Goal: Task Accomplishment & Management: Complete application form

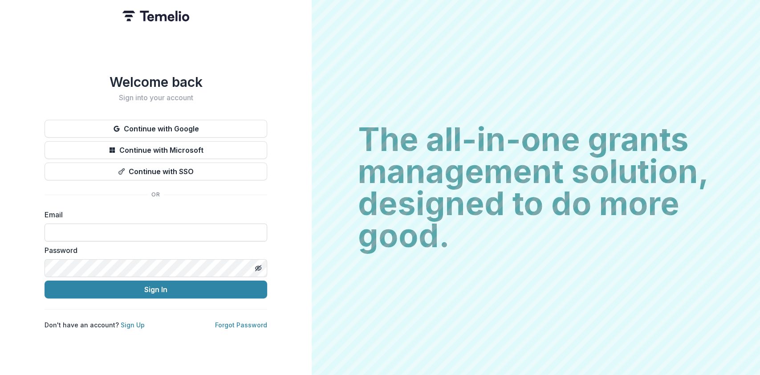
click at [96, 226] on input at bounding box center [156, 233] width 223 height 18
type input "**********"
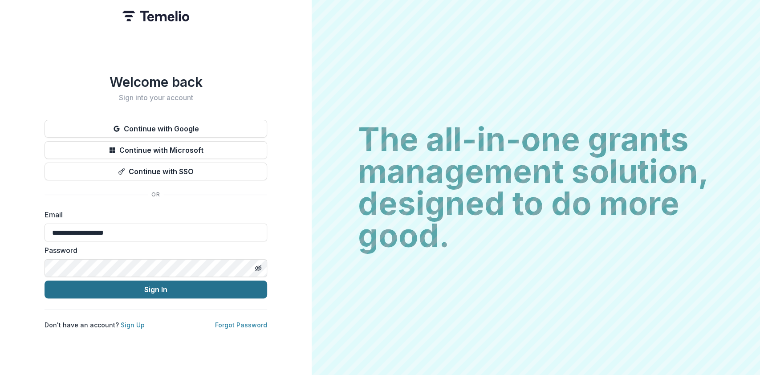
click at [151, 291] on button "Sign In" at bounding box center [156, 290] width 223 height 18
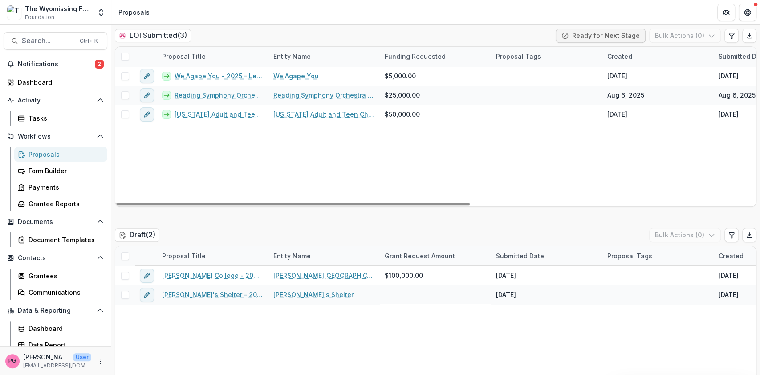
scroll to position [290, 0]
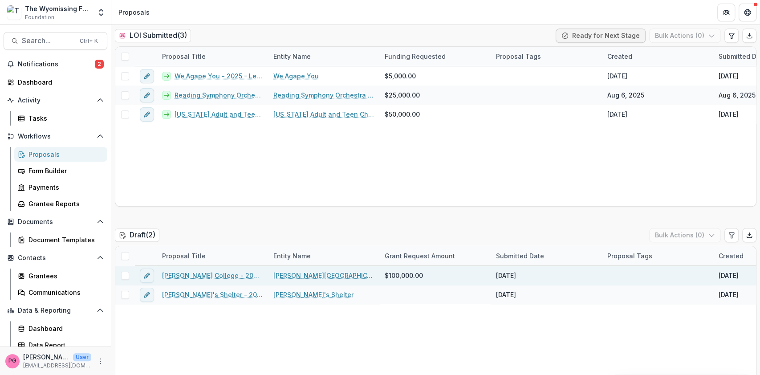
click at [209, 273] on link "[PERSON_NAME] College - 2025 - Letter of Intent" at bounding box center [212, 275] width 101 height 9
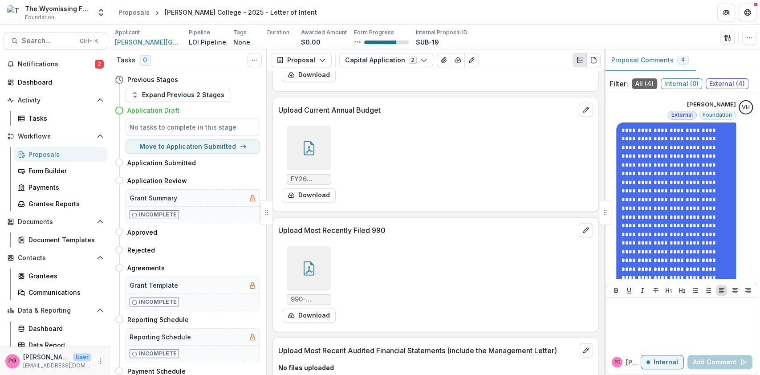
scroll to position [1349, 0]
click at [298, 295] on span "990-2024.pdf" at bounding box center [309, 299] width 37 height 8
click at [302, 261] on icon at bounding box center [309, 268] width 14 height 14
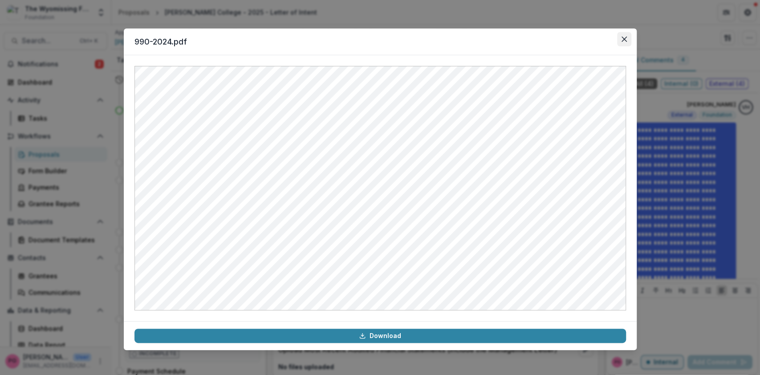
click at [624, 37] on icon "Close" at bounding box center [624, 39] width 5 height 5
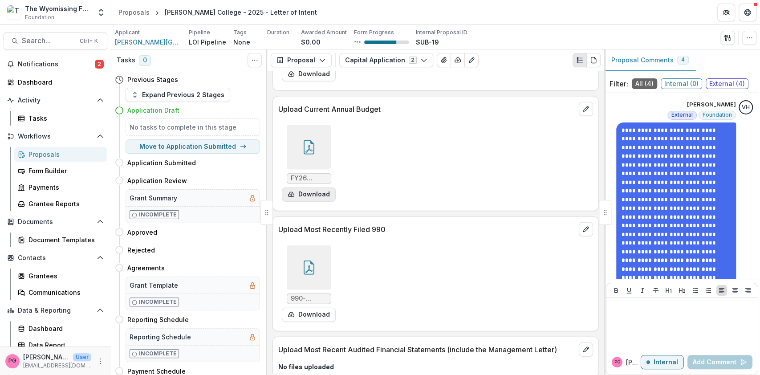
click at [304, 188] on button "Download" at bounding box center [309, 195] width 54 height 14
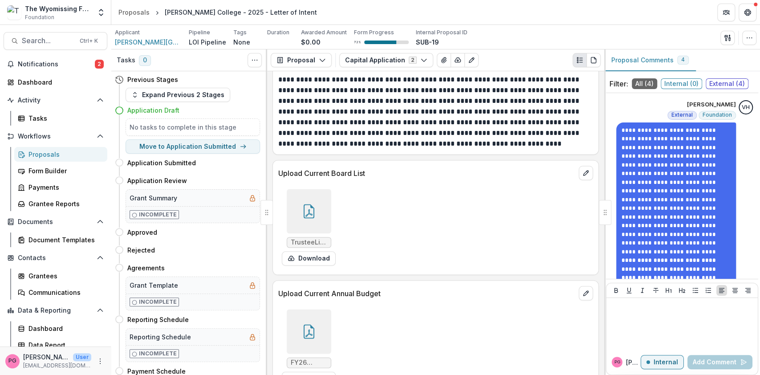
scroll to position [1164, 0]
click at [307, 252] on button "Download" at bounding box center [309, 259] width 54 height 14
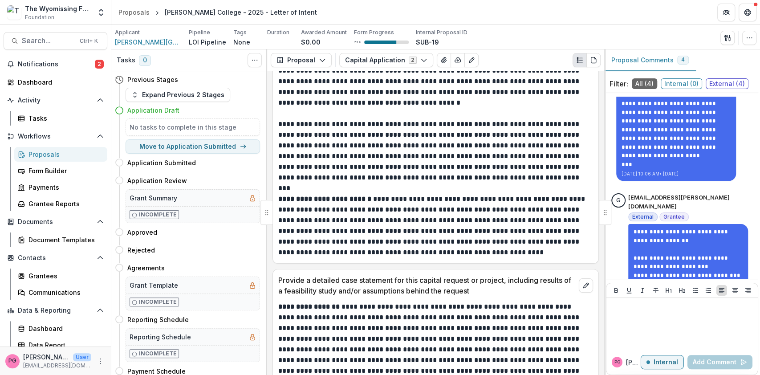
scroll to position [2074, 0]
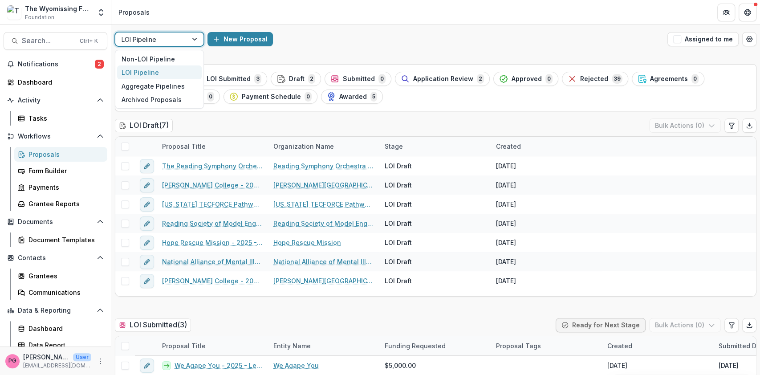
click at [194, 42] on div at bounding box center [196, 39] width 16 height 13
click at [175, 56] on div "Non-LOI Pipeline" at bounding box center [159, 59] width 85 height 14
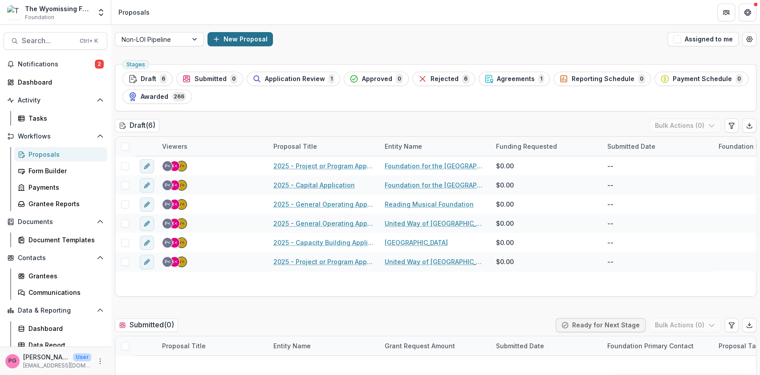
click at [229, 39] on button "New Proposal" at bounding box center [240, 39] width 65 height 14
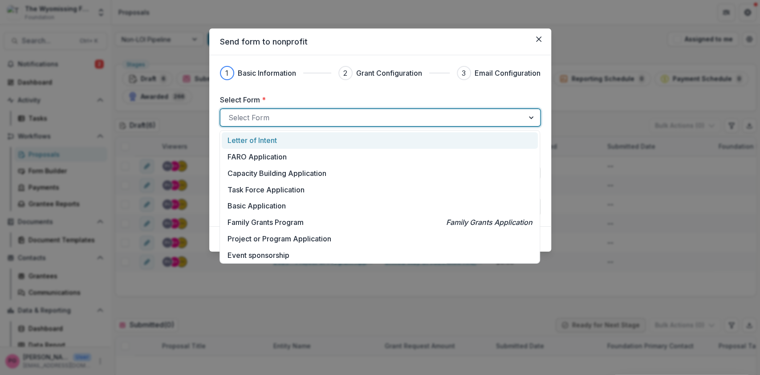
click at [308, 119] on div at bounding box center [372, 117] width 288 height 12
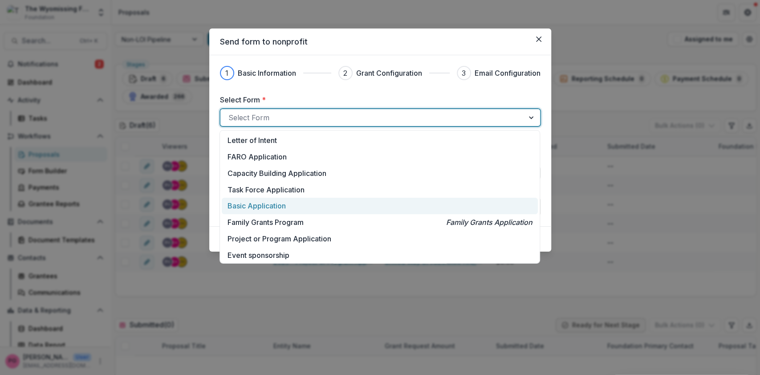
click at [266, 203] on p "Basic Application" at bounding box center [257, 205] width 58 height 11
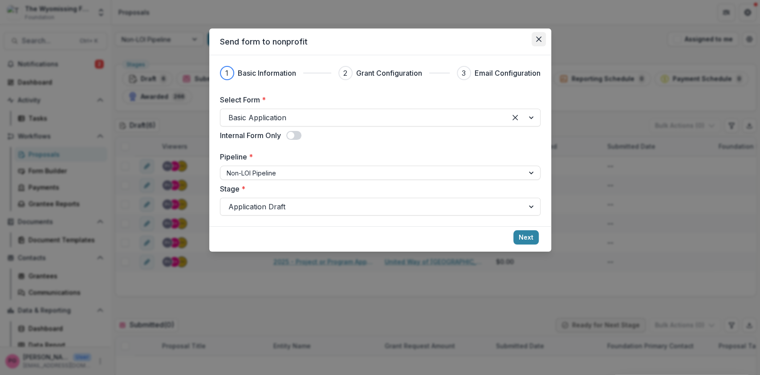
click at [539, 32] on button "Close" at bounding box center [539, 39] width 14 height 14
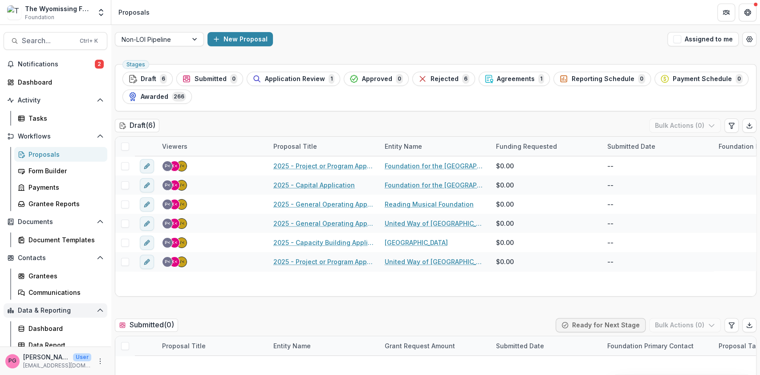
scroll to position [6, 0]
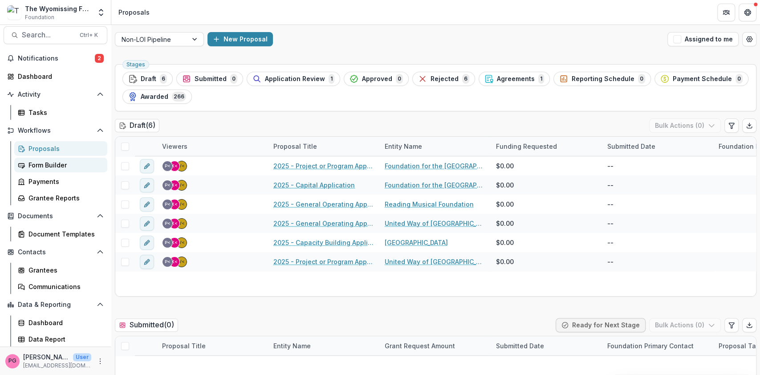
click at [55, 159] on link "Form Builder" at bounding box center [60, 165] width 93 height 15
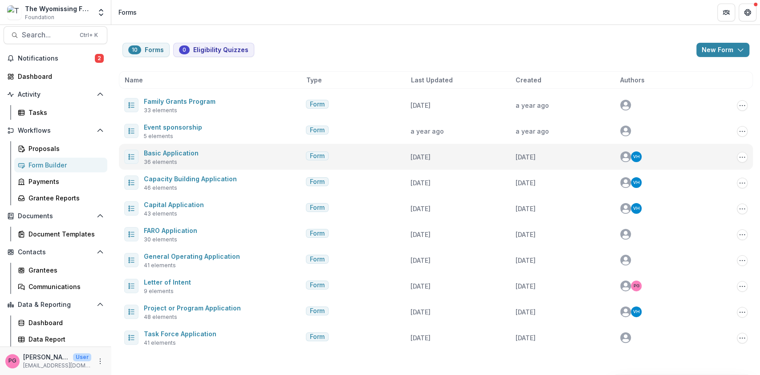
click at [214, 155] on div "Basic Application 36 elements" at bounding box center [213, 156] width 178 height 19
click at [186, 155] on link "Basic Application" at bounding box center [171, 153] width 55 height 8
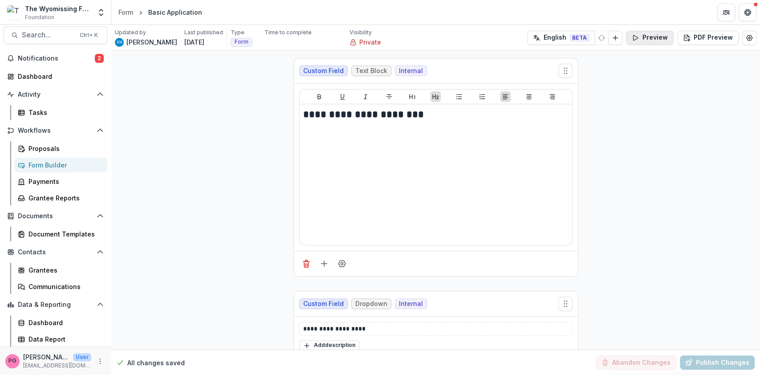
click at [661, 37] on button "Preview" at bounding box center [650, 38] width 48 height 14
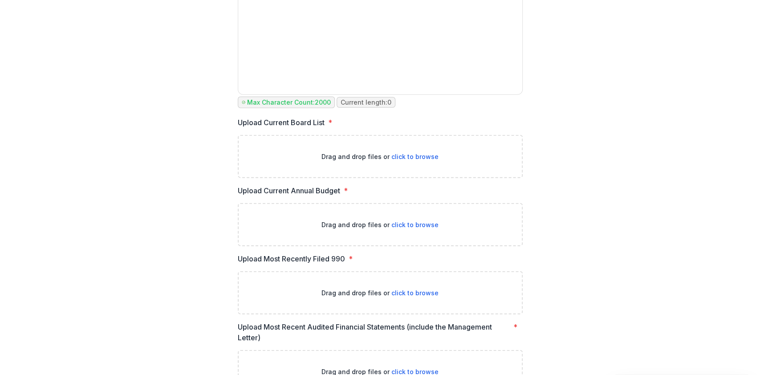
scroll to position [1557, 0]
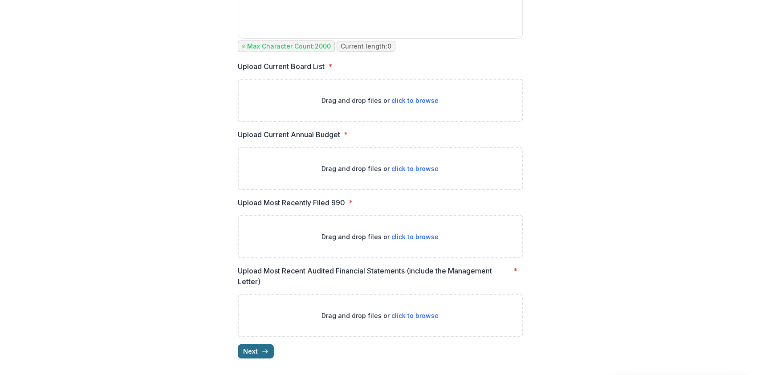
click at [262, 351] on icon "button" at bounding box center [264, 351] width 7 height 7
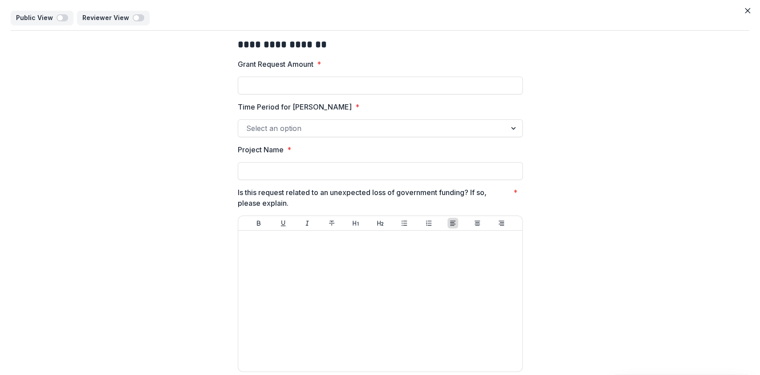
scroll to position [1, 0]
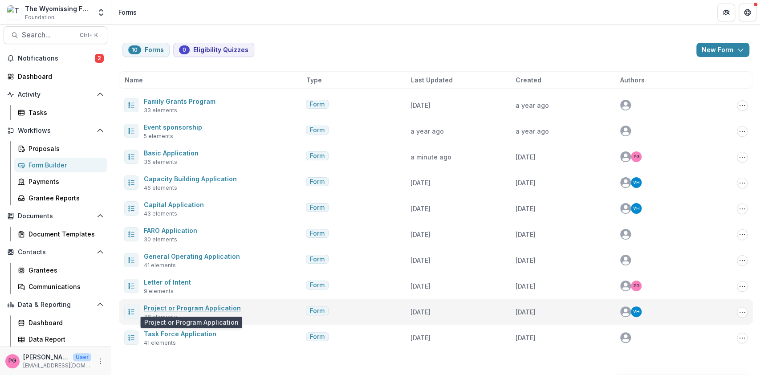
click at [199, 306] on link "Project or Program Application" at bounding box center [192, 308] width 97 height 8
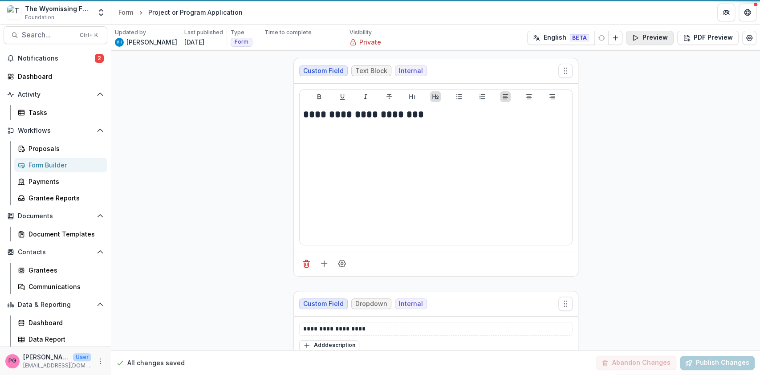
click at [656, 41] on button "Preview" at bounding box center [650, 38] width 48 height 14
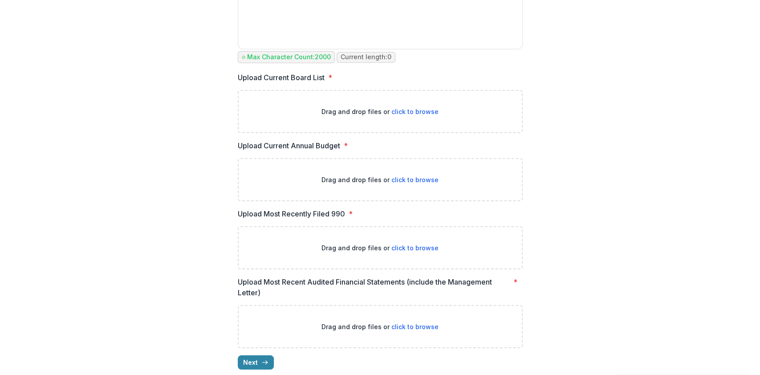
scroll to position [1558, 0]
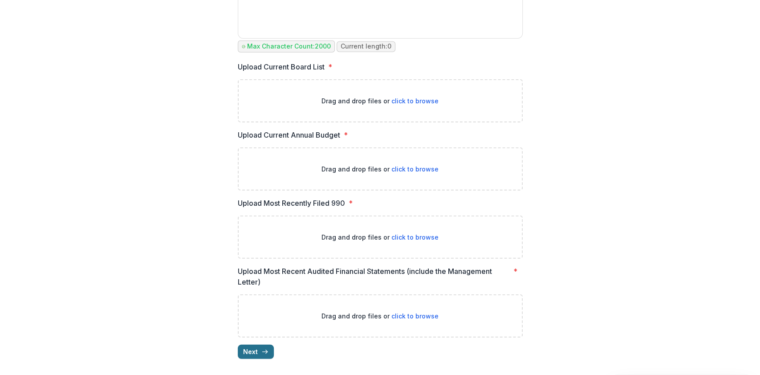
click at [256, 351] on button "Next" at bounding box center [256, 352] width 36 height 14
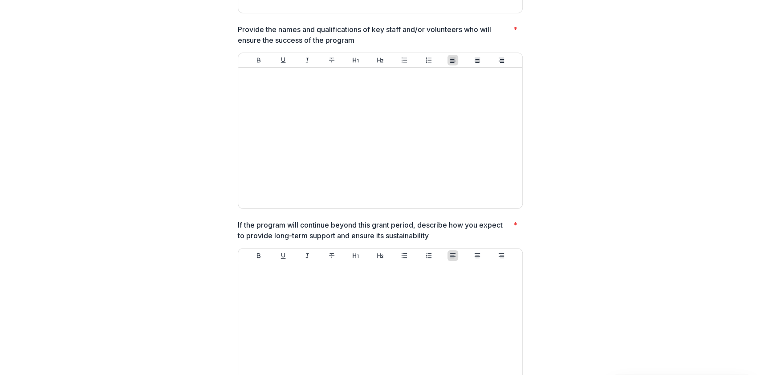
scroll to position [2151, 0]
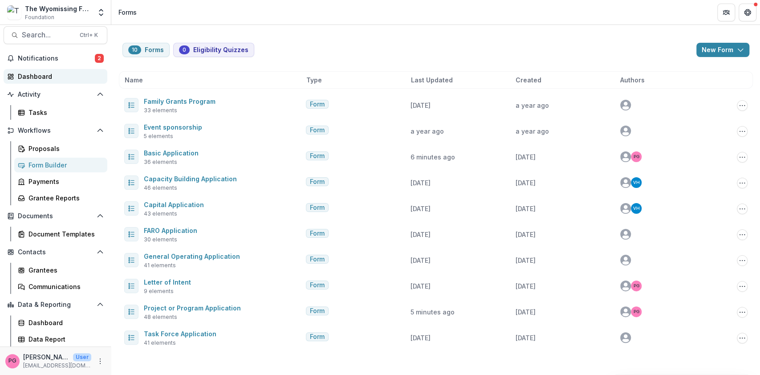
click at [40, 74] on div "Dashboard" at bounding box center [59, 76] width 82 height 9
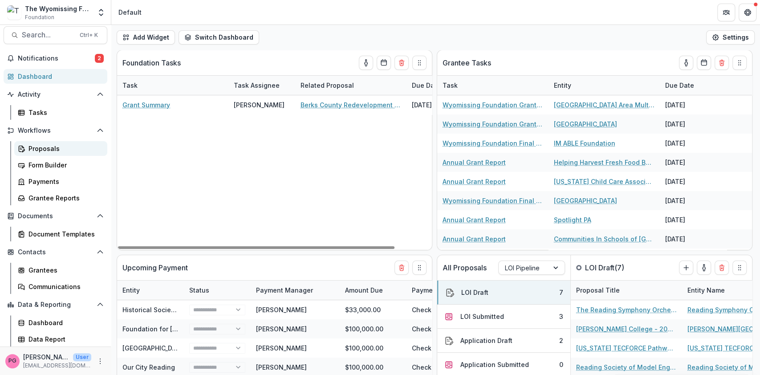
click at [52, 149] on div "Proposals" at bounding box center [65, 148] width 72 height 9
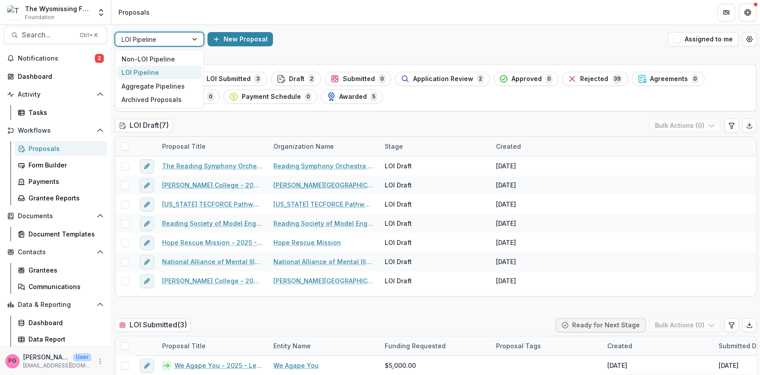
click at [196, 39] on div at bounding box center [196, 39] width 16 height 13
click at [162, 57] on div "Non-LOI Pipeline" at bounding box center [159, 59] width 85 height 14
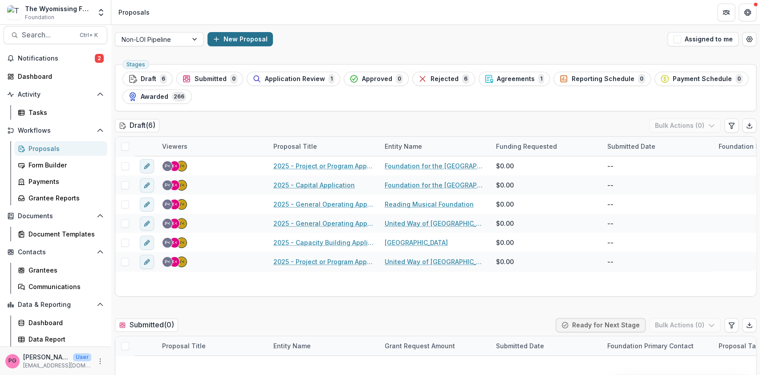
click at [242, 39] on button "New Proposal" at bounding box center [240, 39] width 65 height 14
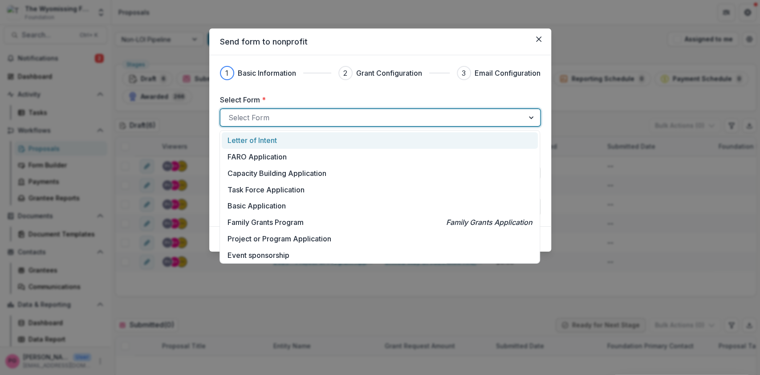
click at [261, 110] on div "Select Form" at bounding box center [372, 117] width 304 height 14
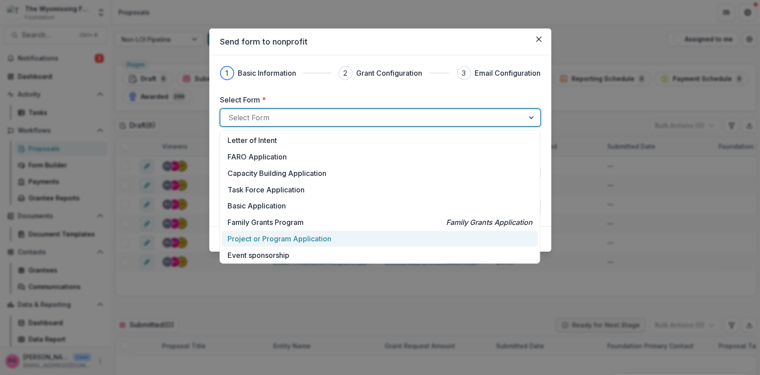
click at [258, 238] on p "Project or Program Application" at bounding box center [280, 238] width 104 height 11
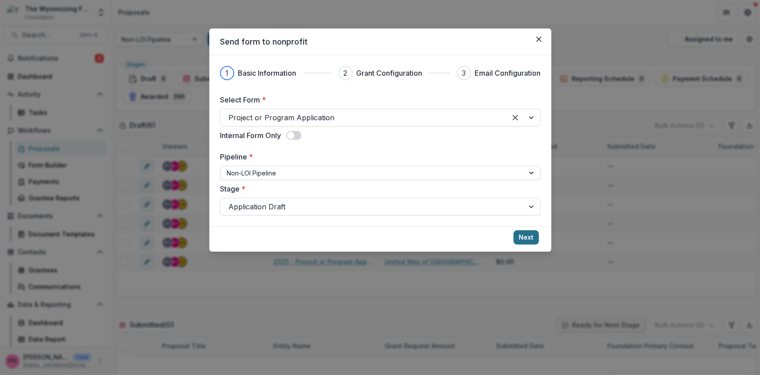
click at [533, 239] on button "Next" at bounding box center [526, 237] width 25 height 14
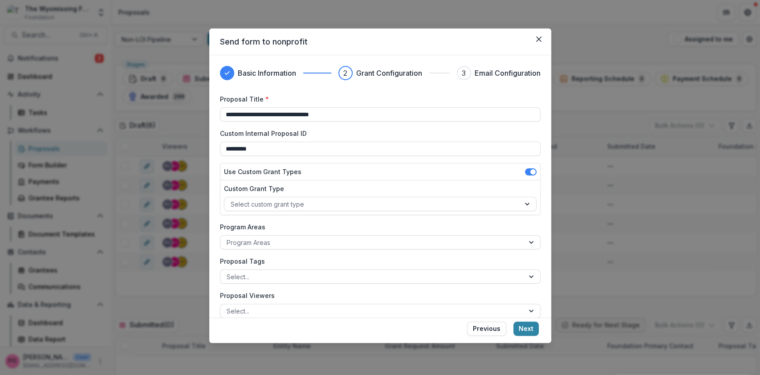
click at [530, 169] on span at bounding box center [532, 171] width 5 height 5
drag, startPoint x: 530, startPoint y: 327, endPoint x: 467, endPoint y: 294, distance: 71.1
click at [467, 294] on form "**********" at bounding box center [380, 199] width 342 height 288
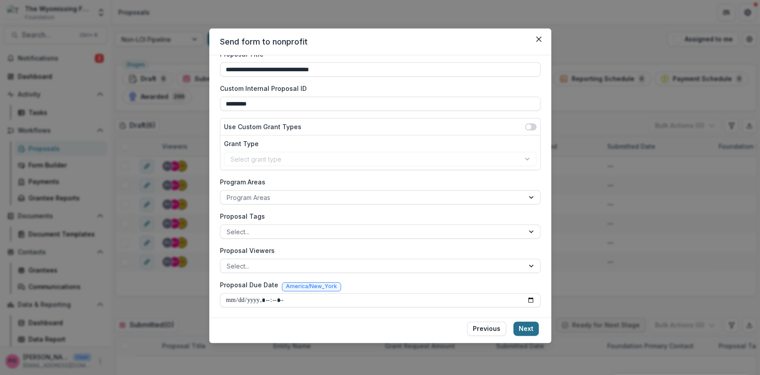
click at [528, 326] on button "Next" at bounding box center [526, 329] width 25 height 14
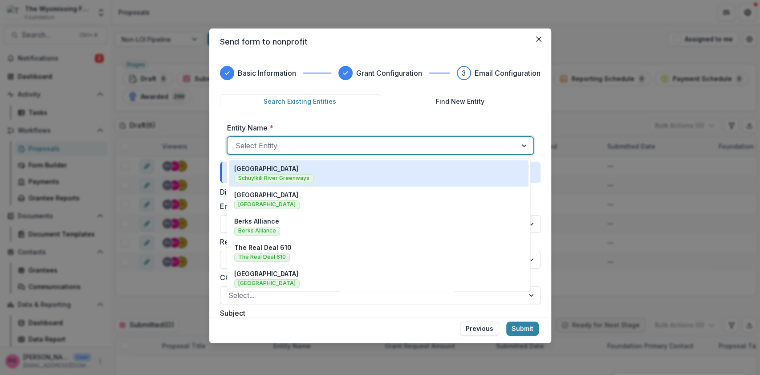
click at [294, 147] on div at bounding box center [372, 145] width 273 height 12
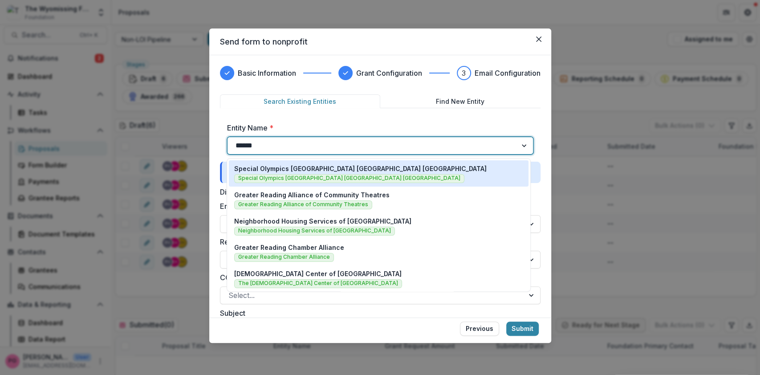
type input "*******"
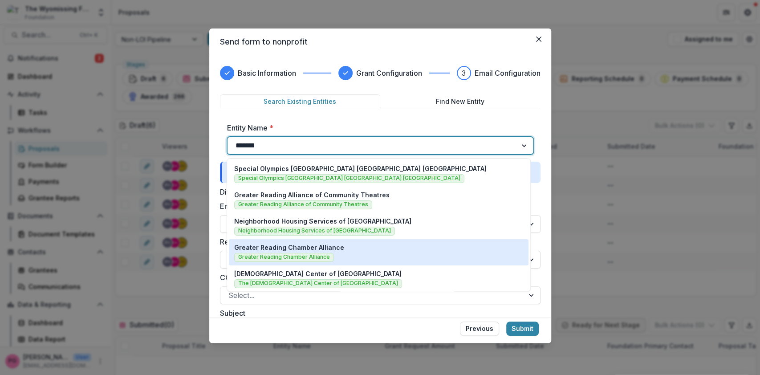
click at [301, 251] on p "Greater Reading Chamber Alliance" at bounding box center [289, 247] width 110 height 9
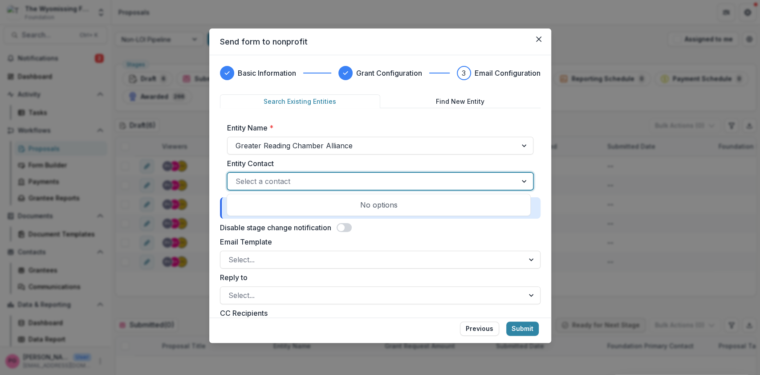
click at [281, 181] on div at bounding box center [372, 181] width 273 height 12
click at [539, 37] on icon "Close" at bounding box center [538, 39] width 5 height 5
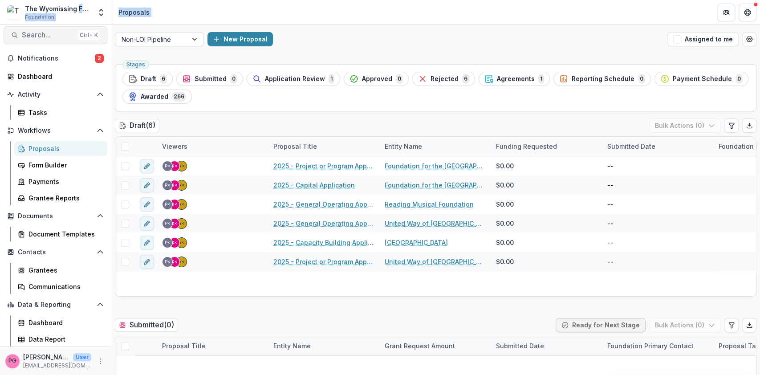
drag, startPoint x: 77, startPoint y: 16, endPoint x: 43, endPoint y: 33, distance: 37.8
click at [43, 33] on div "The Wyomissing Foundation Foundation Foundations The Wyomissing Foundation Nonp…" at bounding box center [380, 187] width 760 height 375
click at [43, 33] on span "Search..." at bounding box center [48, 35] width 53 height 8
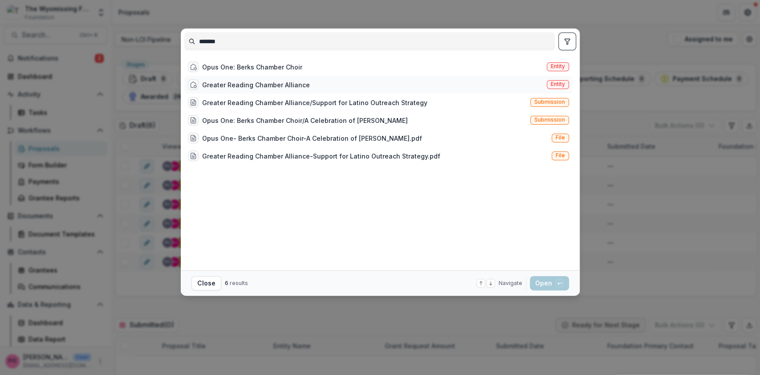
type input "*******"
click at [240, 80] on div "Greater Reading Chamber Alliance" at bounding box center [256, 84] width 108 height 9
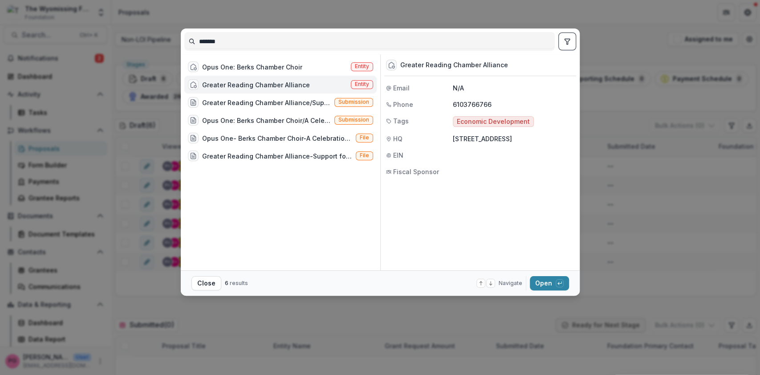
click at [240, 80] on div "Greater Reading Chamber Alliance" at bounding box center [256, 84] width 108 height 9
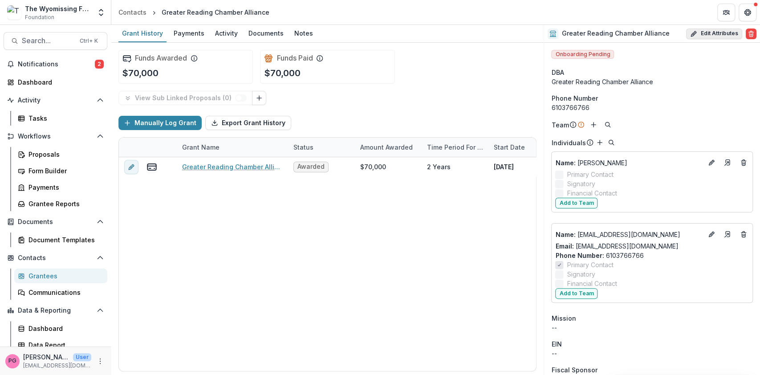
click at [711, 33] on button "Edit Attributes" at bounding box center [714, 34] width 56 height 11
select select
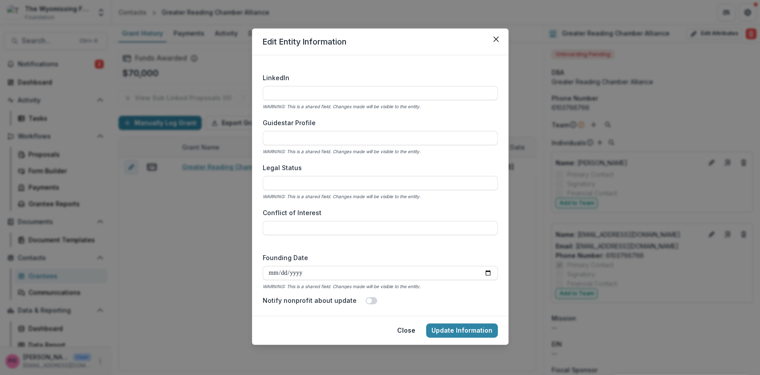
scroll to position [1308, 0]
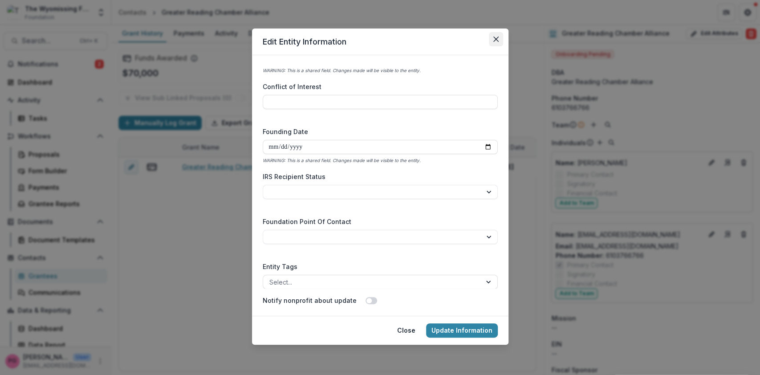
click at [497, 38] on icon "Close" at bounding box center [495, 39] width 5 height 5
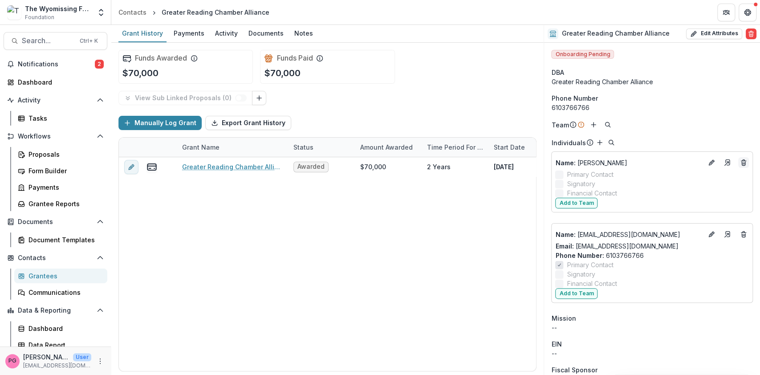
click at [743, 160] on icon "Deletes" at bounding box center [744, 160] width 2 height 1
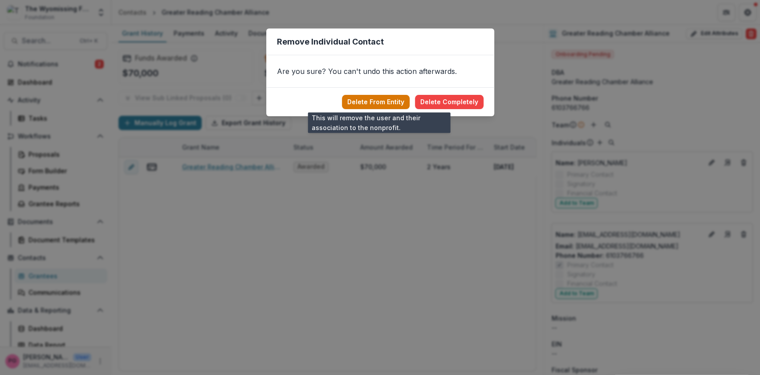
click at [386, 99] on button "Delete From Entity" at bounding box center [376, 102] width 68 height 14
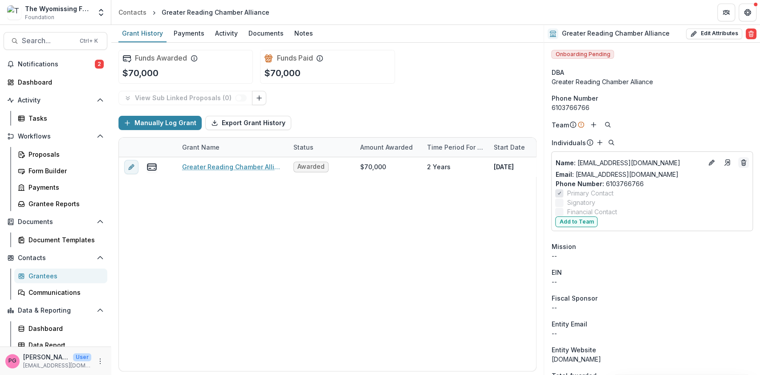
click at [740, 159] on icon "Deletes" at bounding box center [743, 162] width 7 height 7
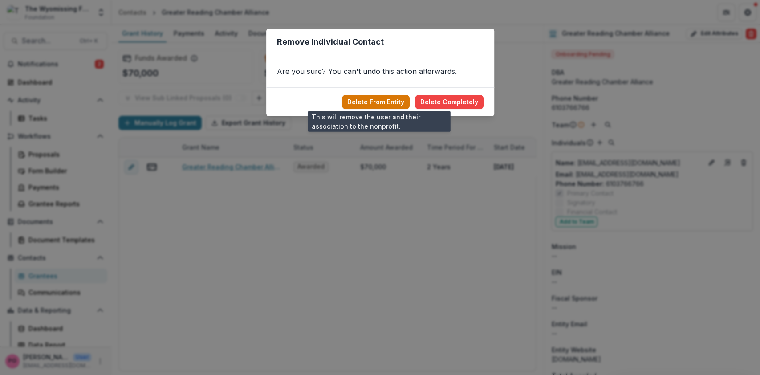
click at [391, 98] on button "Delete From Entity" at bounding box center [376, 102] width 68 height 14
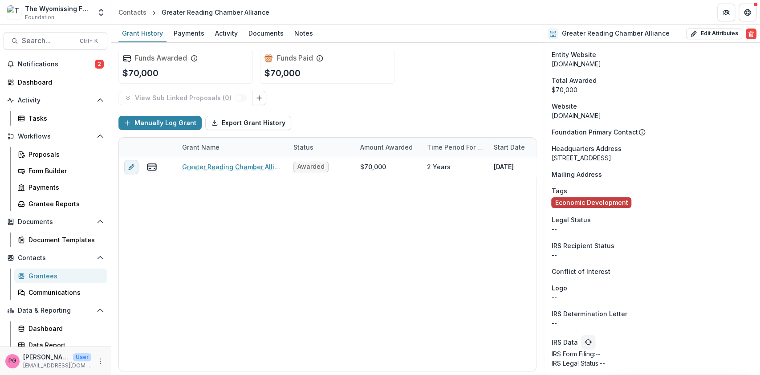
scroll to position [0, 0]
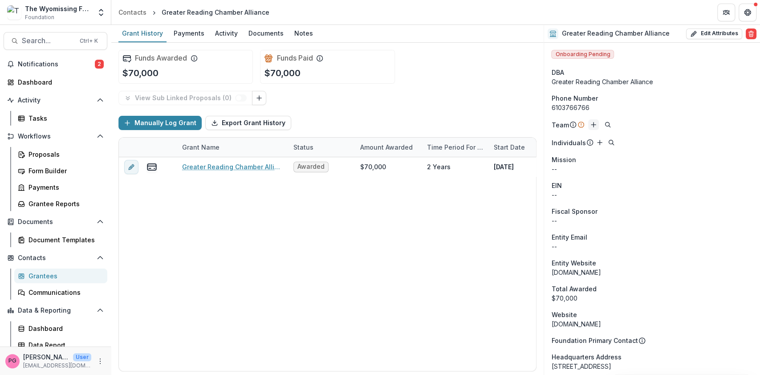
click at [593, 123] on icon "Add" at bounding box center [593, 124] width 7 height 7
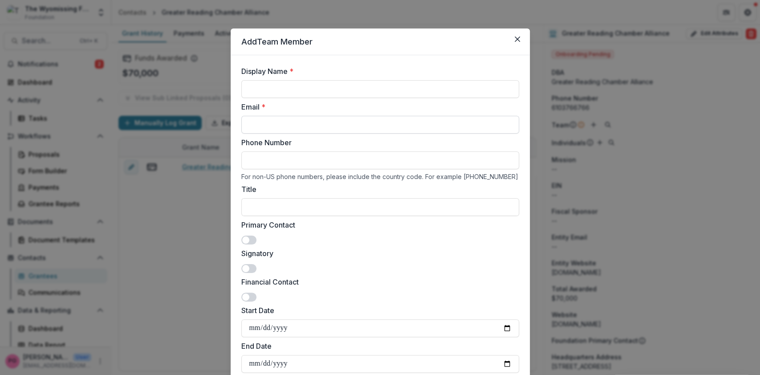
click at [257, 126] on input "Email *" at bounding box center [380, 125] width 278 height 18
type input "**********"
click at [274, 86] on input "Display Name *" at bounding box center [380, 89] width 278 height 18
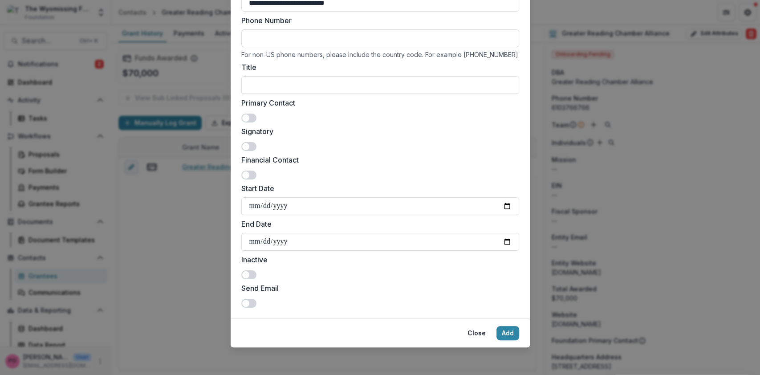
scroll to position [122, 0]
type input "**********"
click at [509, 330] on button "Add" at bounding box center [508, 333] width 23 height 14
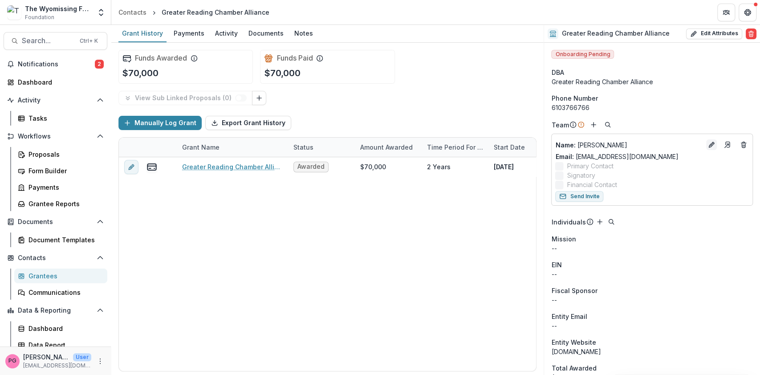
click at [709, 146] on icon "Edit" at bounding box center [711, 145] width 4 height 4
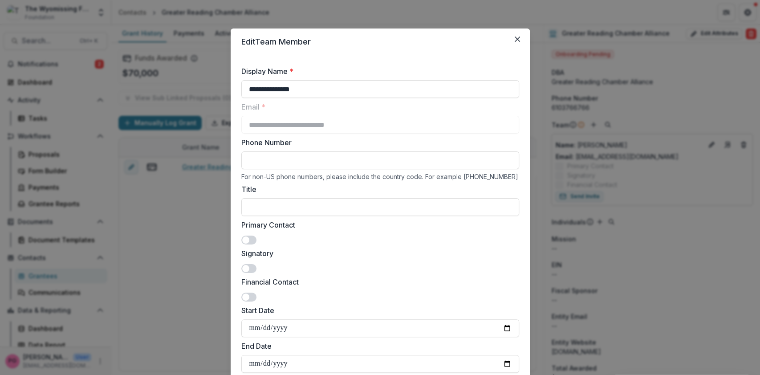
click at [247, 237] on span at bounding box center [245, 240] width 7 height 7
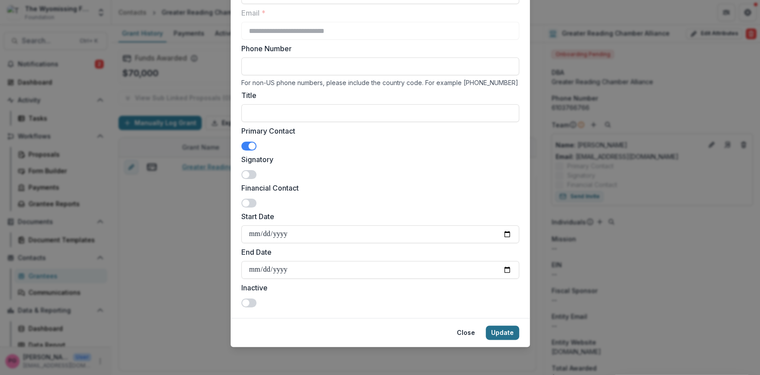
click at [502, 328] on button "Update" at bounding box center [502, 333] width 33 height 14
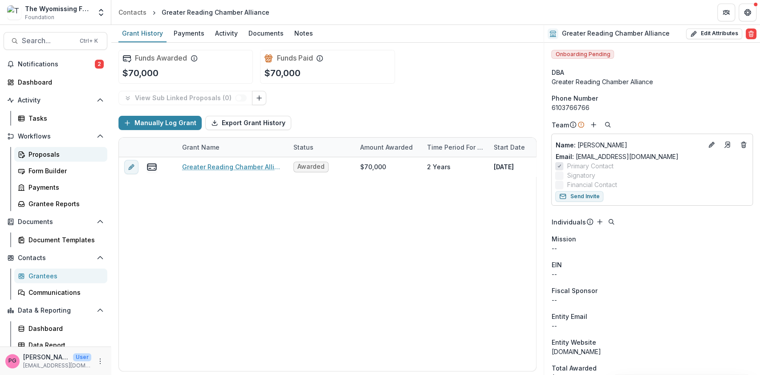
click at [46, 151] on div "Proposals" at bounding box center [65, 154] width 72 height 9
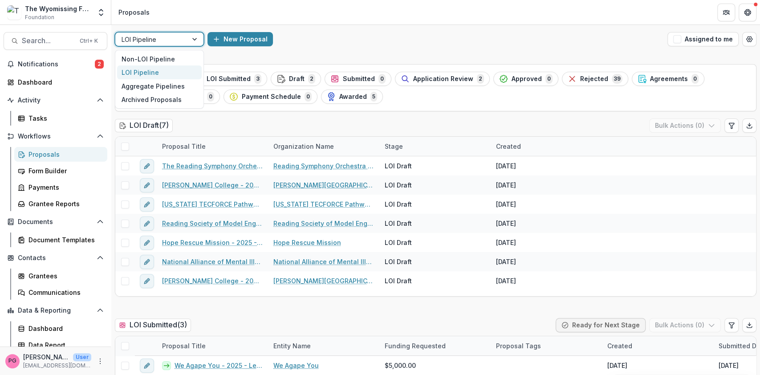
click at [190, 40] on div at bounding box center [196, 39] width 16 height 13
click at [166, 53] on div "Non-LOI Pipeline" at bounding box center [159, 59] width 85 height 14
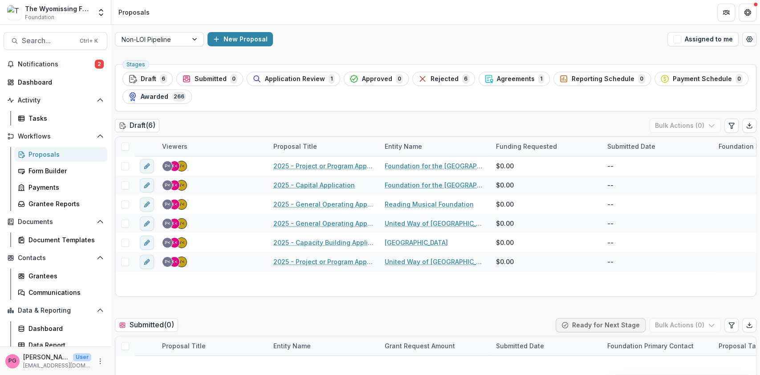
click at [246, 37] on button "New Proposal" at bounding box center [240, 39] width 65 height 14
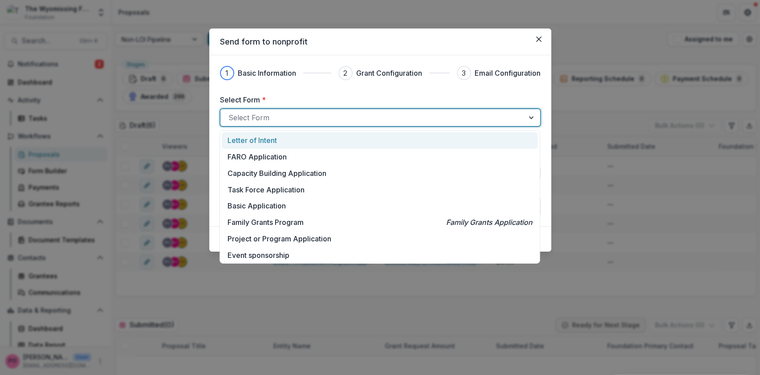
click at [281, 112] on div at bounding box center [372, 117] width 288 height 12
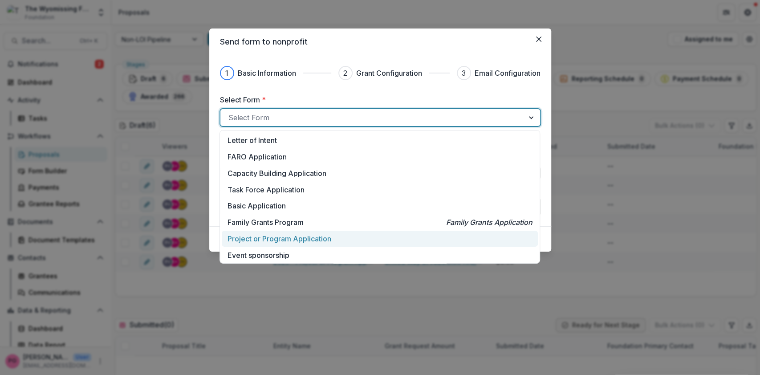
click at [271, 238] on p "Project or Program Application" at bounding box center [280, 238] width 104 height 11
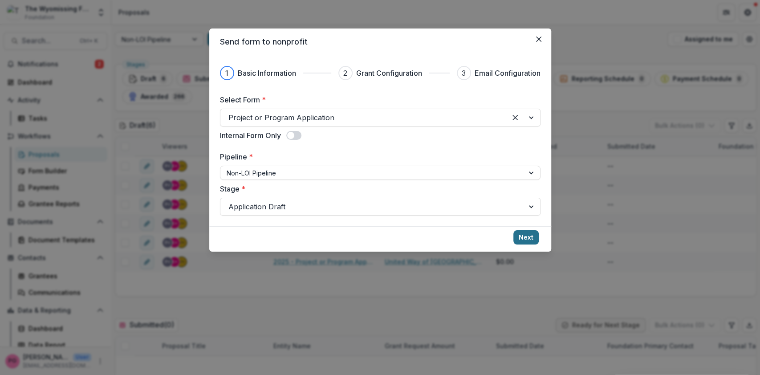
click at [530, 234] on button "Next" at bounding box center [526, 237] width 25 height 14
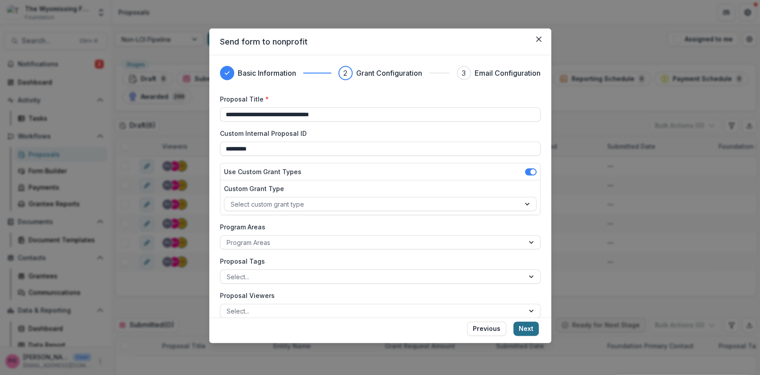
click at [530, 330] on button "Next" at bounding box center [526, 329] width 25 height 14
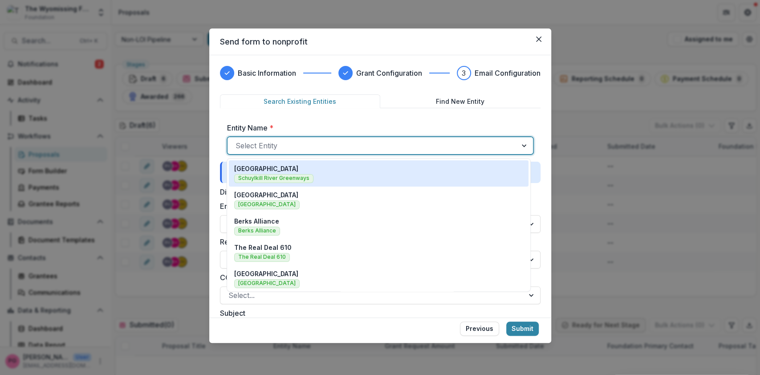
click at [258, 139] on div at bounding box center [372, 145] width 273 height 12
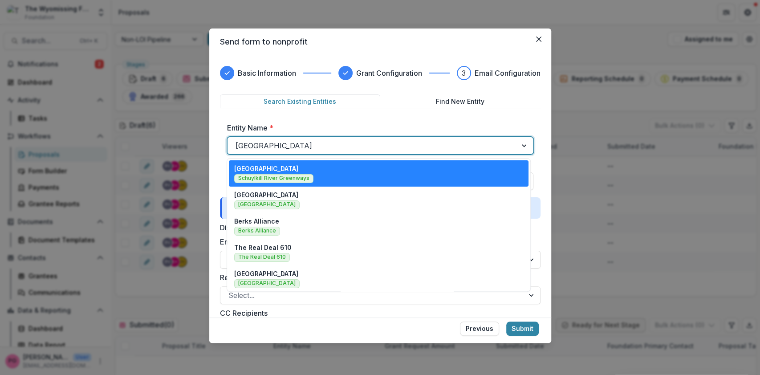
click at [405, 142] on div at bounding box center [372, 145] width 273 height 12
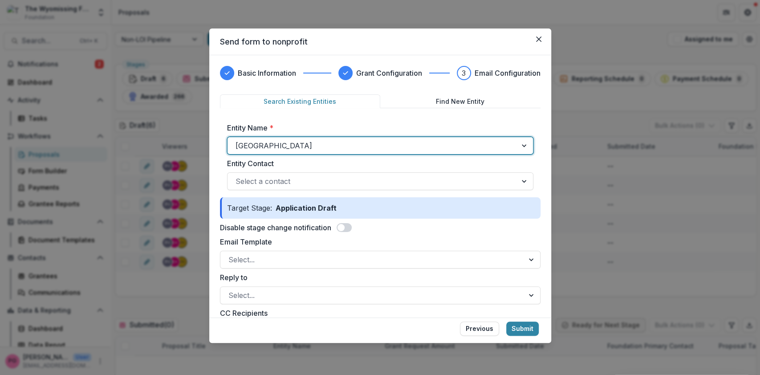
drag, startPoint x: 413, startPoint y: 145, endPoint x: 232, endPoint y: 147, distance: 181.7
click at [232, 147] on div "[GEOGRAPHIC_DATA]" at bounding box center [373, 146] width 290 height 14
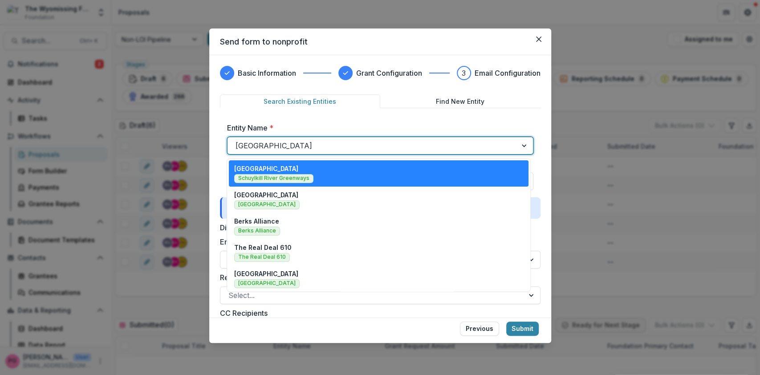
drag, startPoint x: 237, startPoint y: 147, endPoint x: 398, endPoint y: 132, distance: 161.9
click at [398, 132] on div "Entity Name * option [GEOGRAPHIC_DATA], selected. 20 results available. Use Up …" at bounding box center [380, 138] width 306 height 32
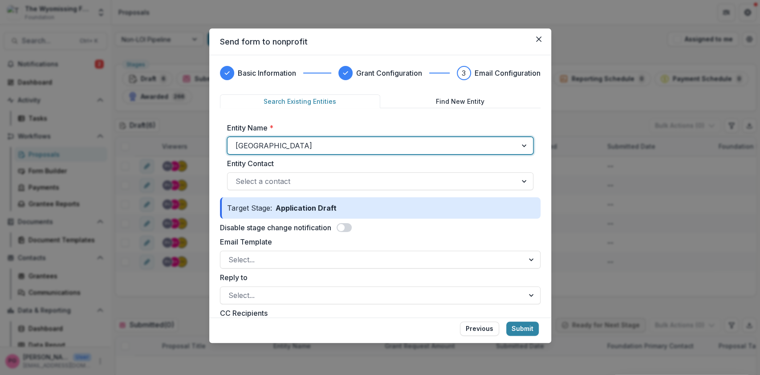
click at [429, 139] on div "[GEOGRAPHIC_DATA]" at bounding box center [373, 146] width 290 height 14
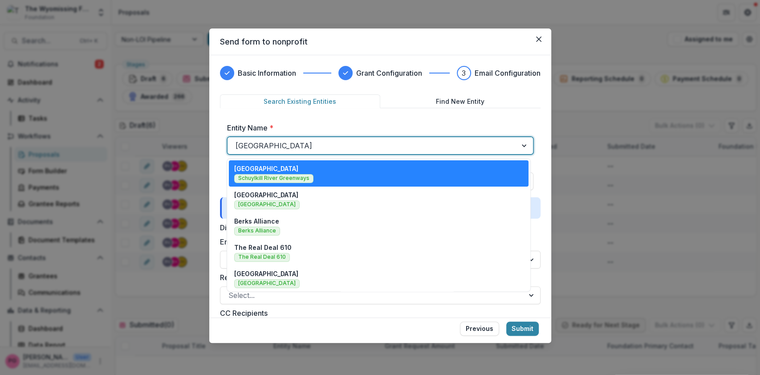
click at [429, 139] on div "[GEOGRAPHIC_DATA]" at bounding box center [373, 146] width 290 height 14
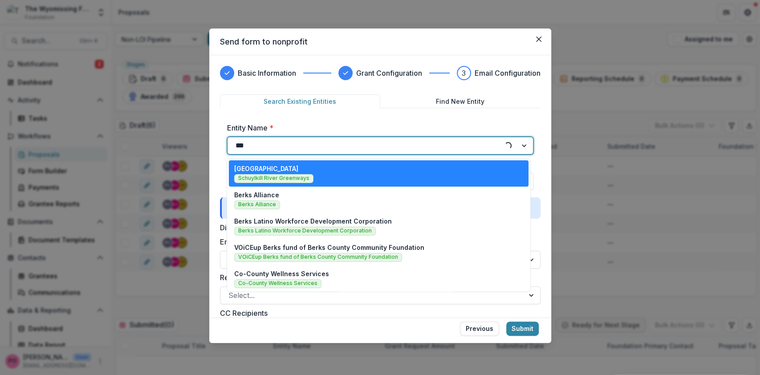
type input "****"
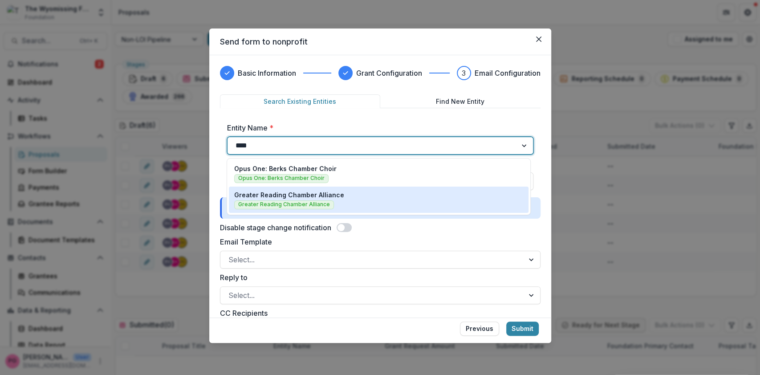
click at [310, 198] on p "Greater Reading Chamber Alliance" at bounding box center [289, 194] width 110 height 9
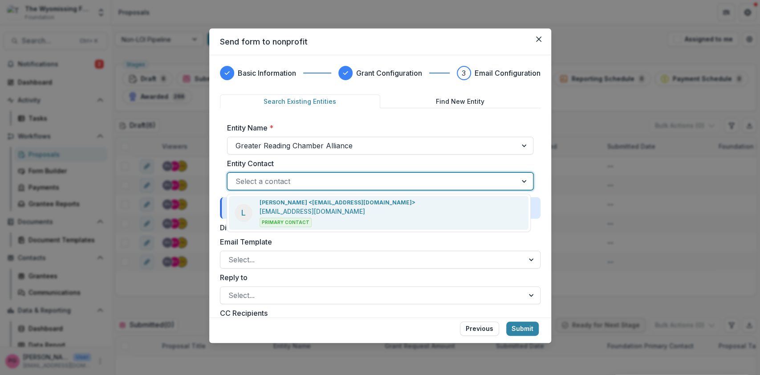
click at [288, 177] on div at bounding box center [372, 181] width 273 height 12
click at [286, 206] on p "[PERSON_NAME] <[EMAIL_ADDRESS][DOMAIN_NAME]>" at bounding box center [338, 203] width 156 height 8
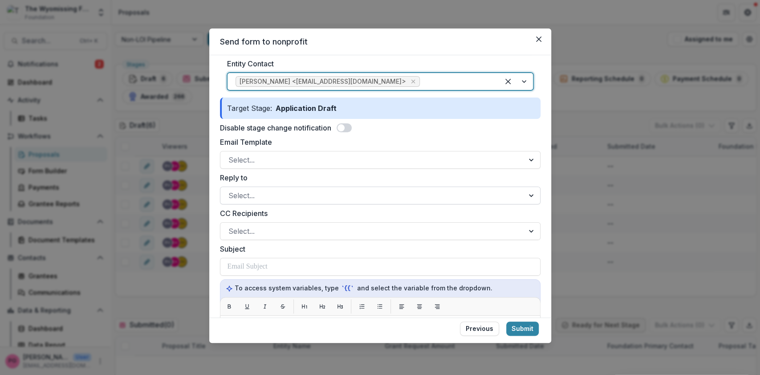
scroll to position [104, 0]
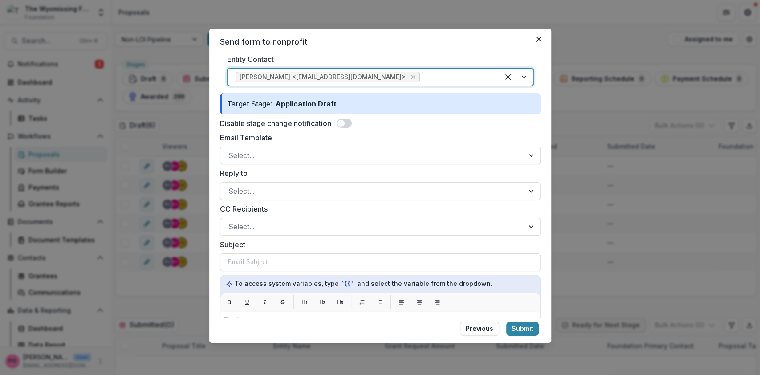
click at [482, 153] on div at bounding box center [372, 155] width 288 height 12
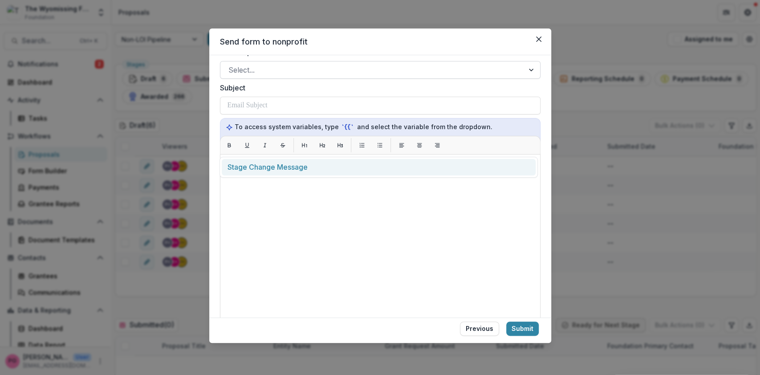
scroll to position [113, 0]
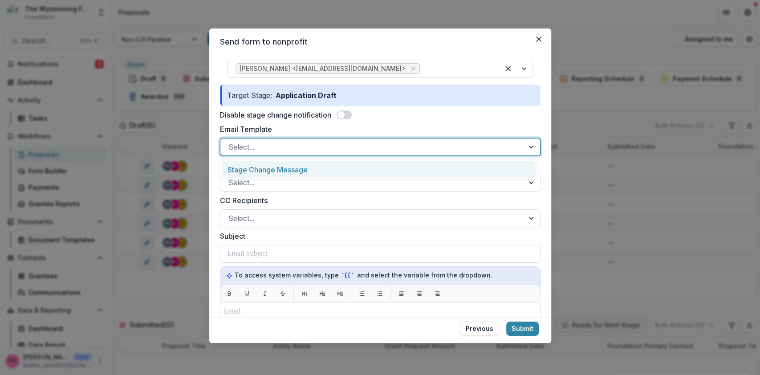
click at [296, 167] on div "Stage Change Message" at bounding box center [379, 169] width 314 height 16
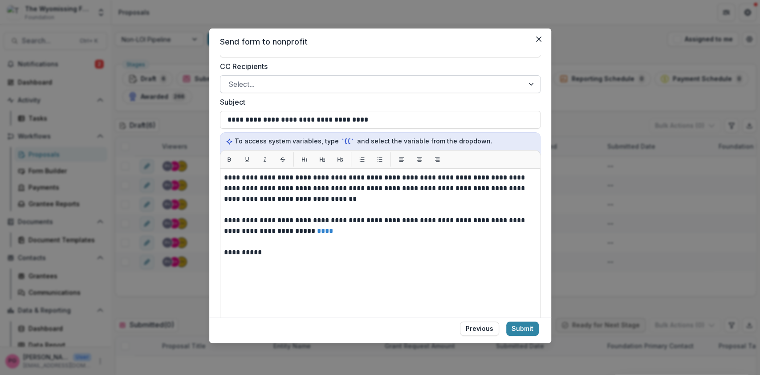
scroll to position [280, 0]
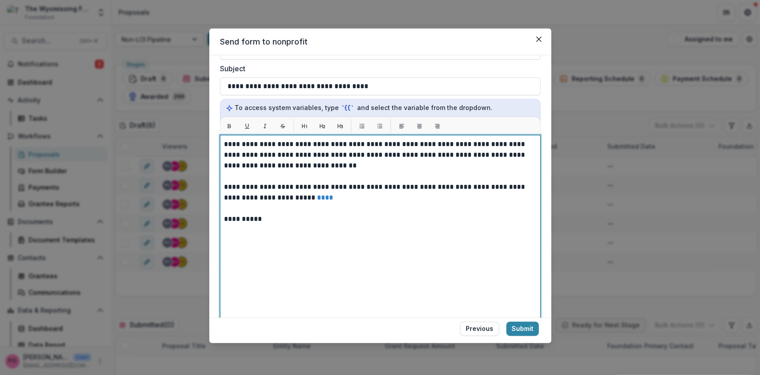
click at [224, 146] on p "**********" at bounding box center [379, 155] width 310 height 32
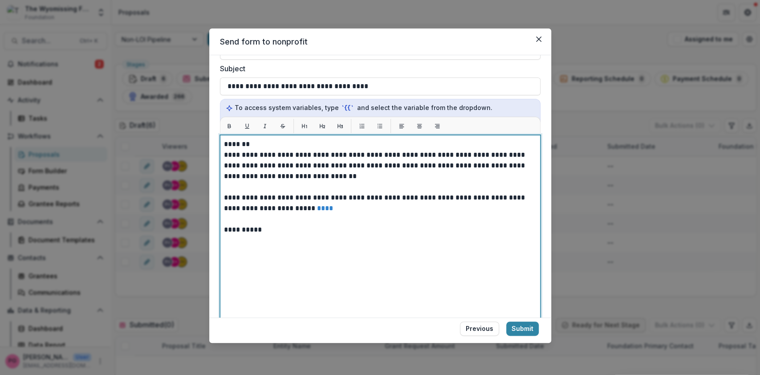
click at [306, 152] on p "**********" at bounding box center [379, 166] width 310 height 32
click at [385, 165] on p "**********" at bounding box center [379, 166] width 310 height 32
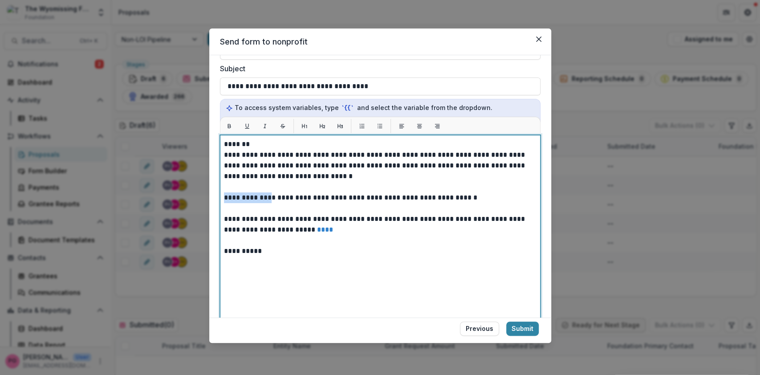
drag, startPoint x: 263, startPoint y: 196, endPoint x: 211, endPoint y: 200, distance: 51.9
click at [211, 200] on div "**********" at bounding box center [380, 186] width 342 height 262
click at [386, 163] on p "**********" at bounding box center [379, 166] width 310 height 32
click at [506, 165] on p "**********" at bounding box center [379, 166] width 310 height 32
click at [343, 177] on p "**********" at bounding box center [379, 166] width 310 height 32
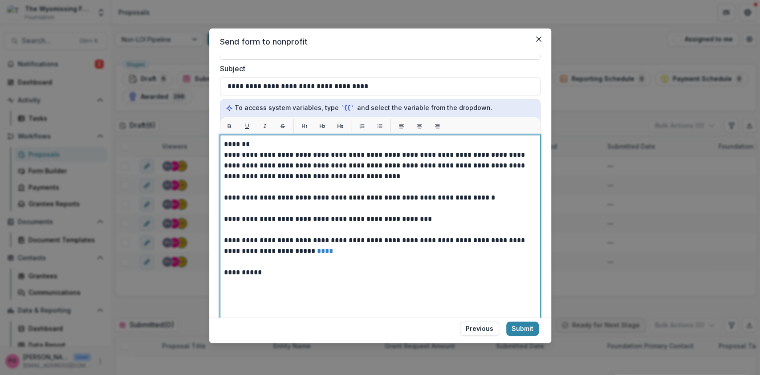
click at [260, 218] on p "**********" at bounding box center [379, 219] width 310 height 11
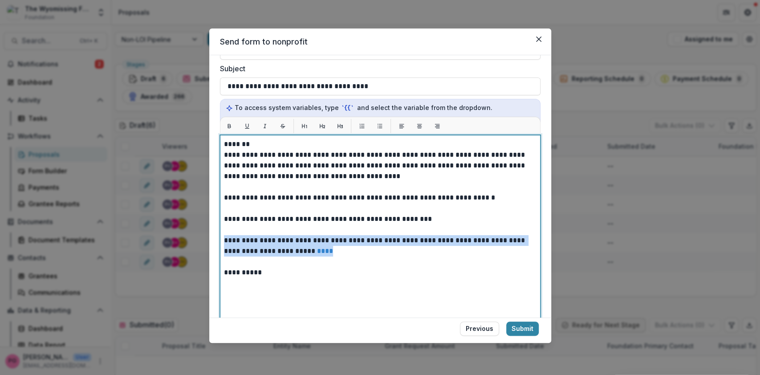
drag, startPoint x: 295, startPoint y: 250, endPoint x: 222, endPoint y: 237, distance: 74.5
click at [222, 237] on div "**********" at bounding box center [380, 246] width 321 height 223
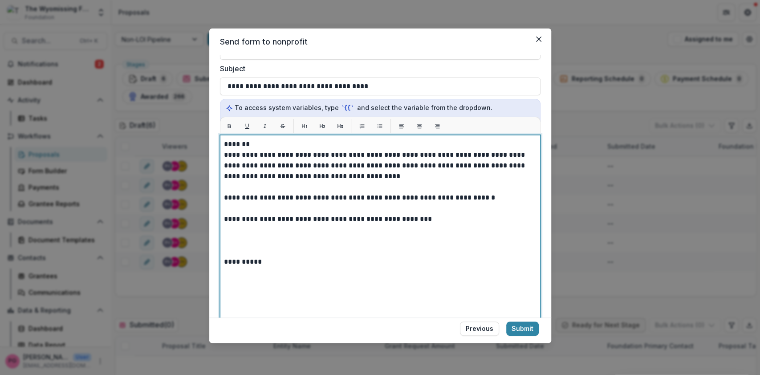
click at [382, 183] on p at bounding box center [379, 187] width 310 height 11
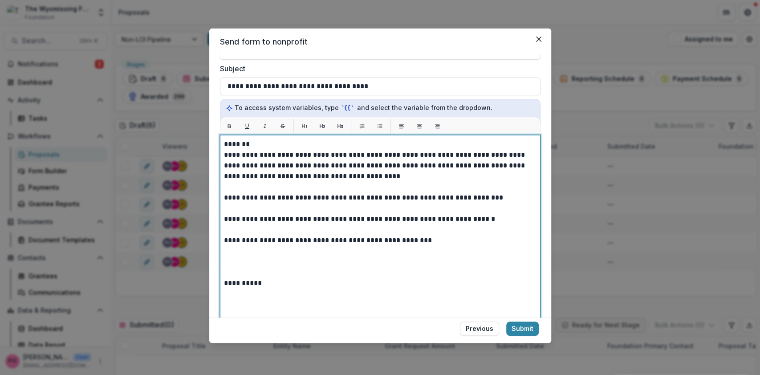
click at [486, 198] on p "**********" at bounding box center [379, 197] width 310 height 11
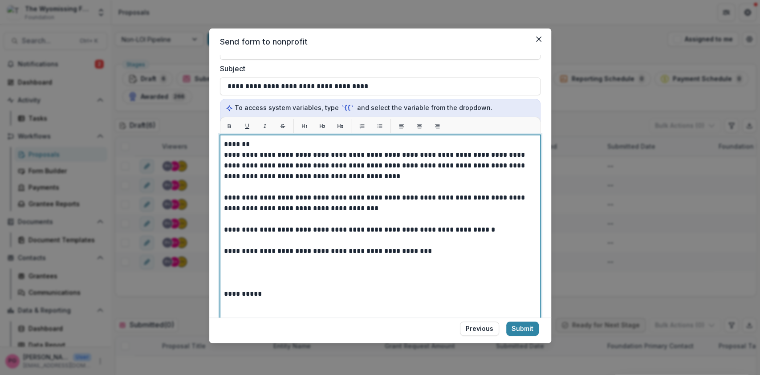
click at [232, 268] on p at bounding box center [379, 272] width 310 height 11
click at [229, 291] on div "**********" at bounding box center [380, 246] width 313 height 215
click at [268, 281] on div "**********" at bounding box center [380, 246] width 313 height 215
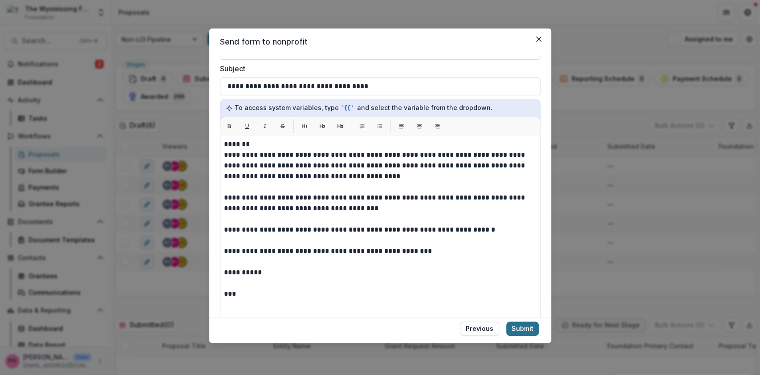
click at [520, 330] on button "Submit" at bounding box center [522, 329] width 33 height 14
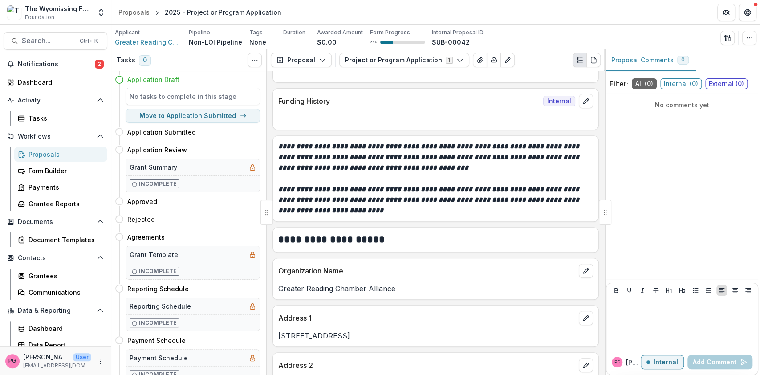
scroll to position [477, 0]
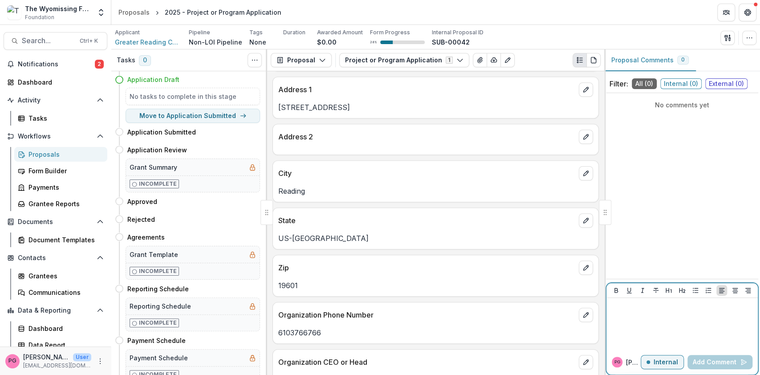
click at [675, 361] on p "Internal" at bounding box center [666, 363] width 24 height 8
click at [632, 302] on p at bounding box center [682, 307] width 144 height 10
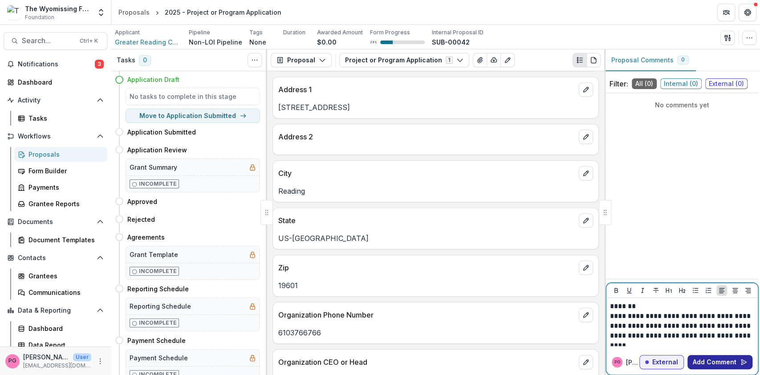
click at [727, 359] on button "Add Comment" at bounding box center [720, 362] width 65 height 14
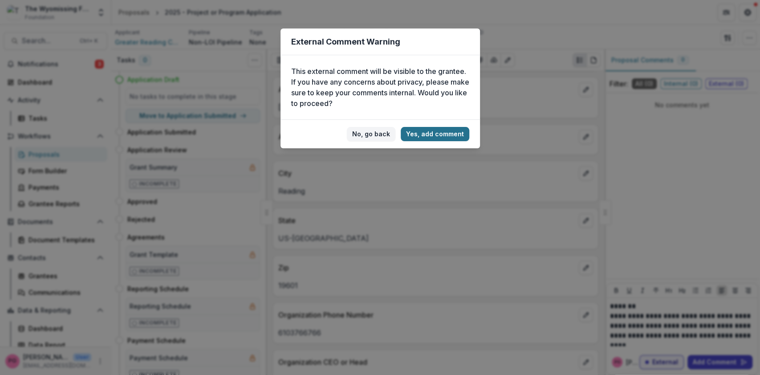
click at [442, 129] on button "Yes, add comment" at bounding box center [435, 134] width 69 height 14
